Goal: Task Accomplishment & Management: Use online tool/utility

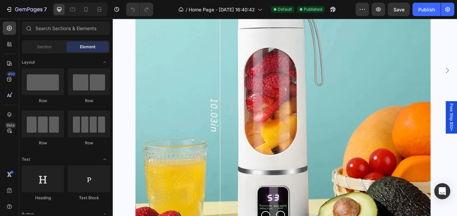
scroll to position [202, 0]
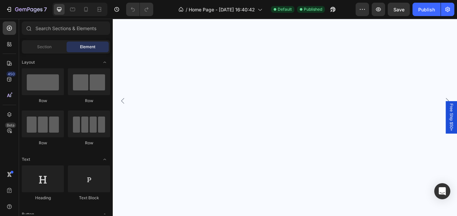
scroll to position [145, 0]
click at [415, 91] on div "Can not get product from Shopify We cannot find any products from your Shopify …" at bounding box center [311, 131] width 354 height 486
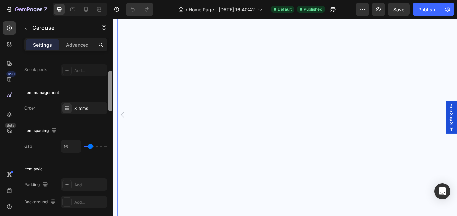
scroll to position [0, 0]
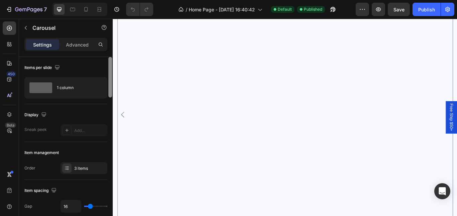
drag, startPoint x: 110, startPoint y: 92, endPoint x: 108, endPoint y: 62, distance: 29.5
click at [108, 62] on div at bounding box center [110, 146] width 5 height 178
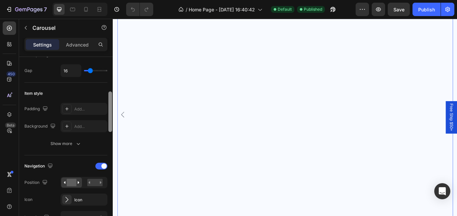
scroll to position [162, 0]
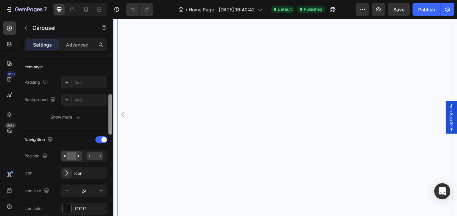
drag, startPoint x: 222, startPoint y: 88, endPoint x: 114, endPoint y: 105, distance: 109.4
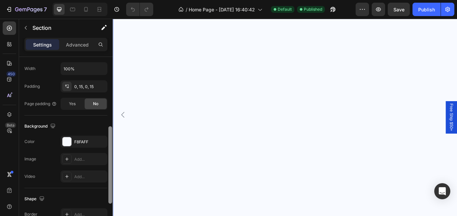
scroll to position [0, 0]
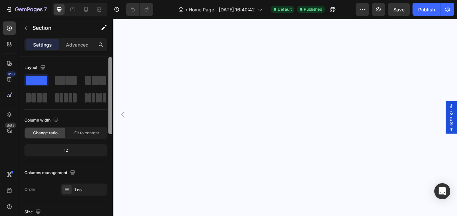
drag, startPoint x: 110, startPoint y: 63, endPoint x: 109, endPoint y: 49, distance: 13.4
click at [109, 49] on div "Settings Advanced Layout Column width Change ratio Fit to content 12 Columns ma…" at bounding box center [66, 136] width 94 height 197
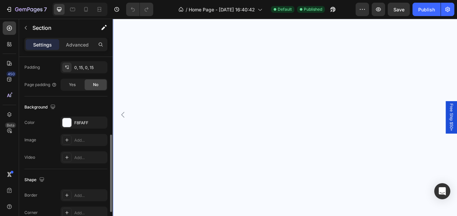
drag, startPoint x: 112, startPoint y: 65, endPoint x: 112, endPoint y: 57, distance: 8.4
click at [112, 57] on div "Settings Advanced Layout Column width Change ratio Fit to content 12 Columns ma…" at bounding box center [66, 136] width 94 height 197
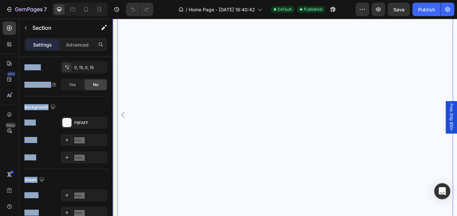
click at [214, 104] on div "Can not get product from Shopify We cannot find any products from your Shopify …" at bounding box center [311, 131] width 354 height 486
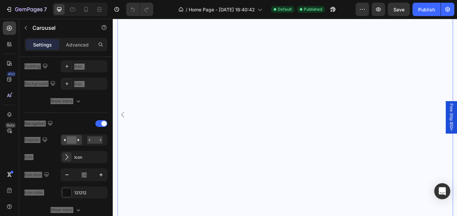
scroll to position [0, 0]
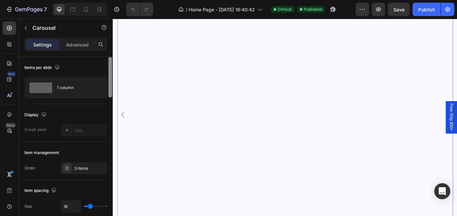
drag, startPoint x: 110, startPoint y: 91, endPoint x: 109, endPoint y: 82, distance: 9.1
click at [109, 82] on div at bounding box center [110, 77] width 4 height 40
click at [80, 167] on div "3 items" at bounding box center [89, 168] width 31 height 6
click at [87, 167] on div "3 items" at bounding box center [89, 168] width 31 height 6
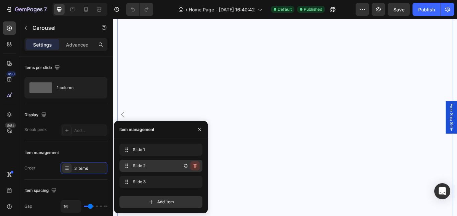
click at [196, 164] on icon "button" at bounding box center [194, 166] width 3 height 4
click at [196, 164] on div "Delete" at bounding box center [190, 166] width 12 height 6
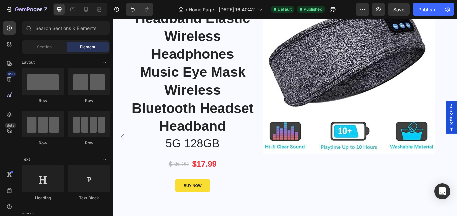
scroll to position [123, 0]
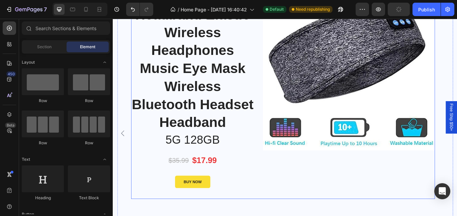
click at [312, 203] on div "Product Images & Gallery" at bounding box center [387, 72] width 201 height 288
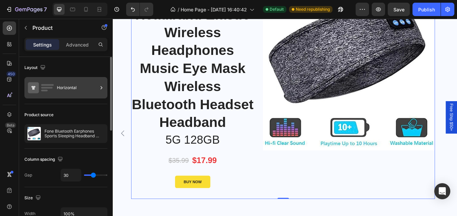
click at [66, 86] on div "Horizontal" at bounding box center [77, 87] width 41 height 15
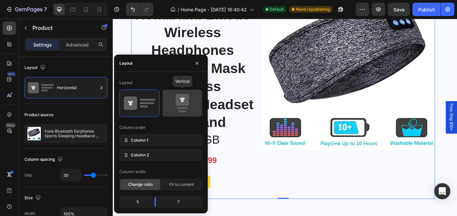
click at [184, 100] on icon at bounding box center [182, 100] width 13 height 12
type input "0"
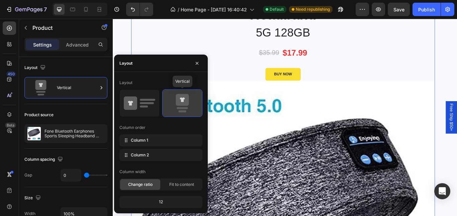
scroll to position [155, 0]
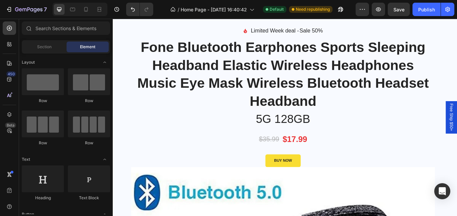
scroll to position [0, 0]
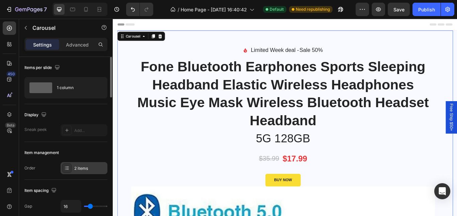
click at [76, 166] on div "2 items" at bounding box center [89, 168] width 31 height 6
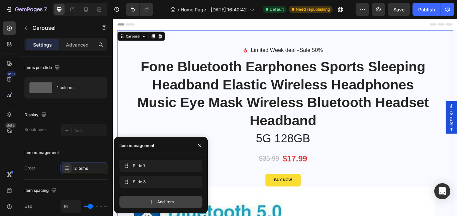
click at [163, 201] on span "Add item" at bounding box center [165, 202] width 17 height 6
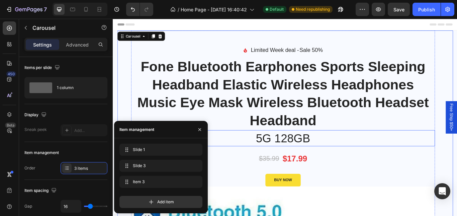
click at [408, 165] on p "5G 128GB" at bounding box center [310, 157] width 353 height 17
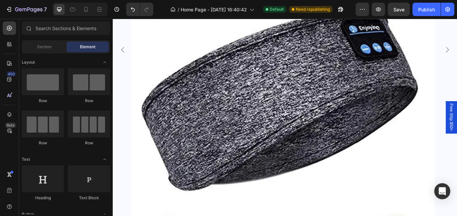
scroll to position [262, 0]
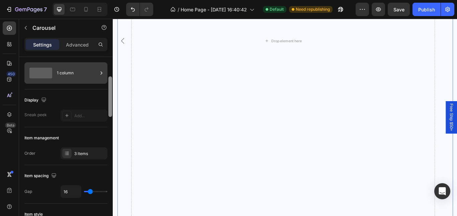
scroll to position [0, 0]
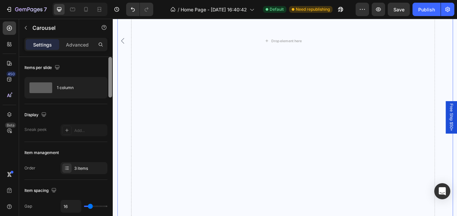
drag, startPoint x: 109, startPoint y: 88, endPoint x: 104, endPoint y: 72, distance: 16.8
click at [104, 72] on div "Items per slide 1 column Display Sneak peek Add... Item management Order 3 item…" at bounding box center [66, 146] width 94 height 178
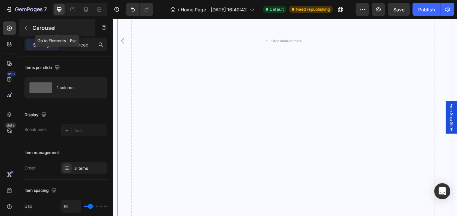
click at [65, 27] on p "Carousel" at bounding box center [60, 28] width 57 height 8
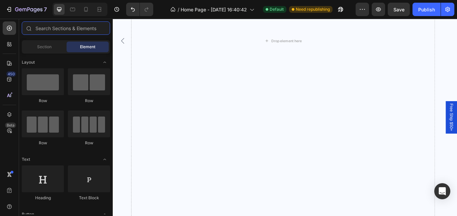
click at [65, 27] on input "text" at bounding box center [66, 27] width 88 height 13
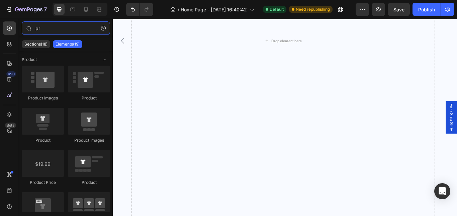
type input "pro"
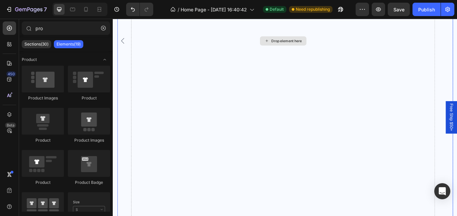
click at [207, 82] on div "Drop element here" at bounding box center [311, 44] width 354 height 549
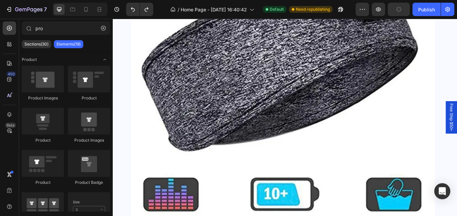
scroll to position [172, 0]
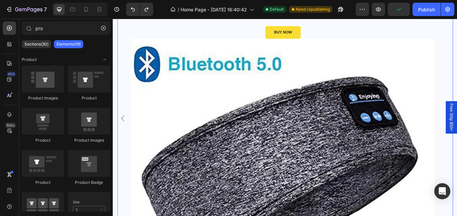
click at [123, 134] on icon "Carousel Back Arrow" at bounding box center [124, 134] width 4 height 7
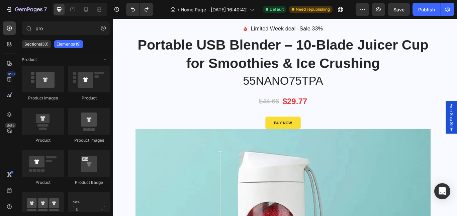
scroll to position [0, 0]
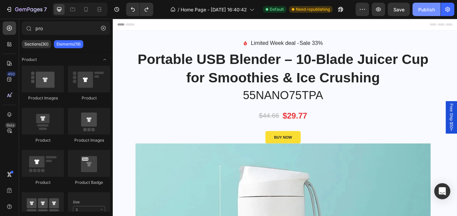
click at [429, 10] on div "Publish" at bounding box center [426, 9] width 17 height 7
